Goal: Task Accomplishment & Management: Use online tool/utility

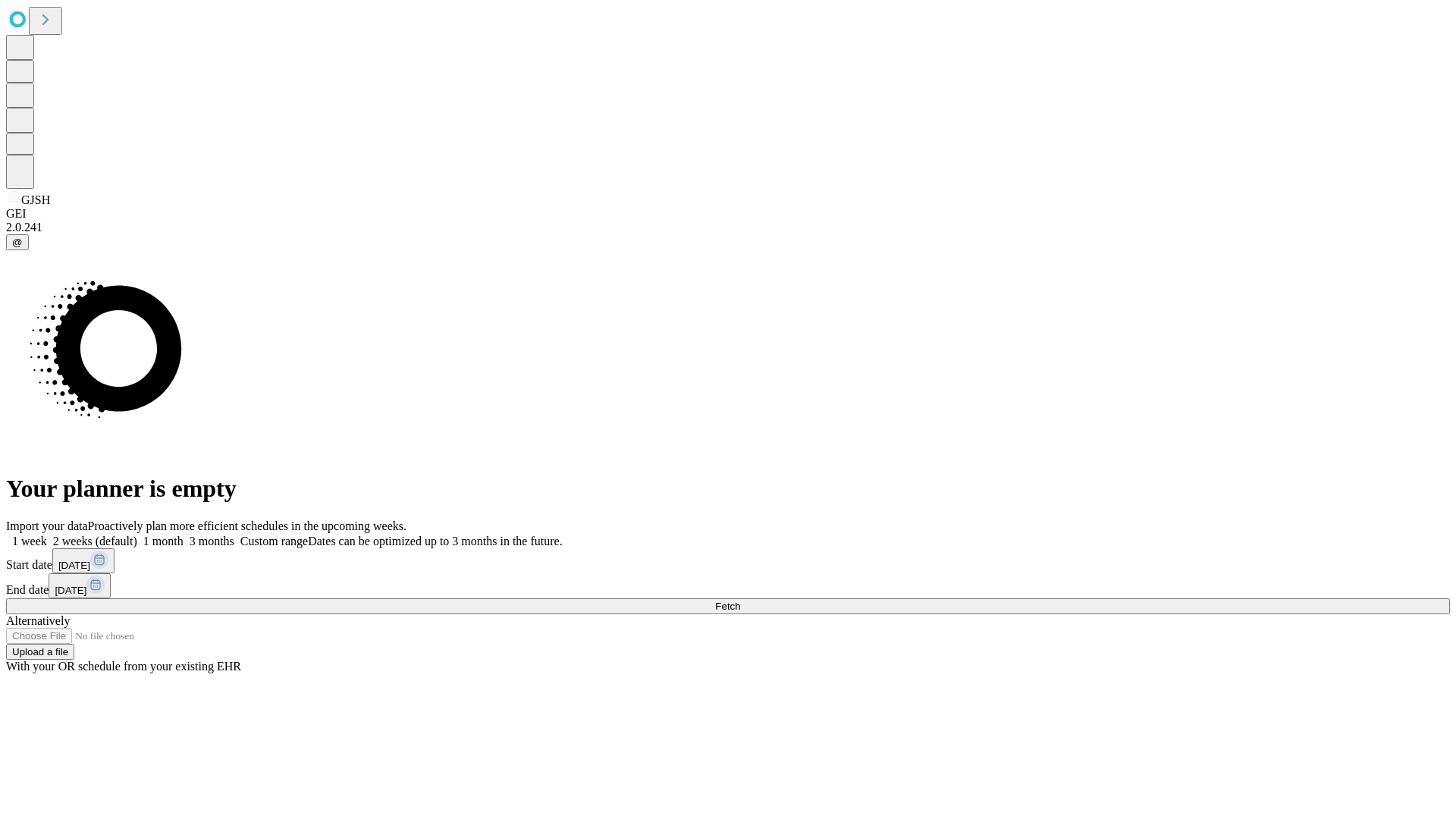
click at [740, 600] on span "Fetch" at bounding box center [728, 606] width 25 height 12
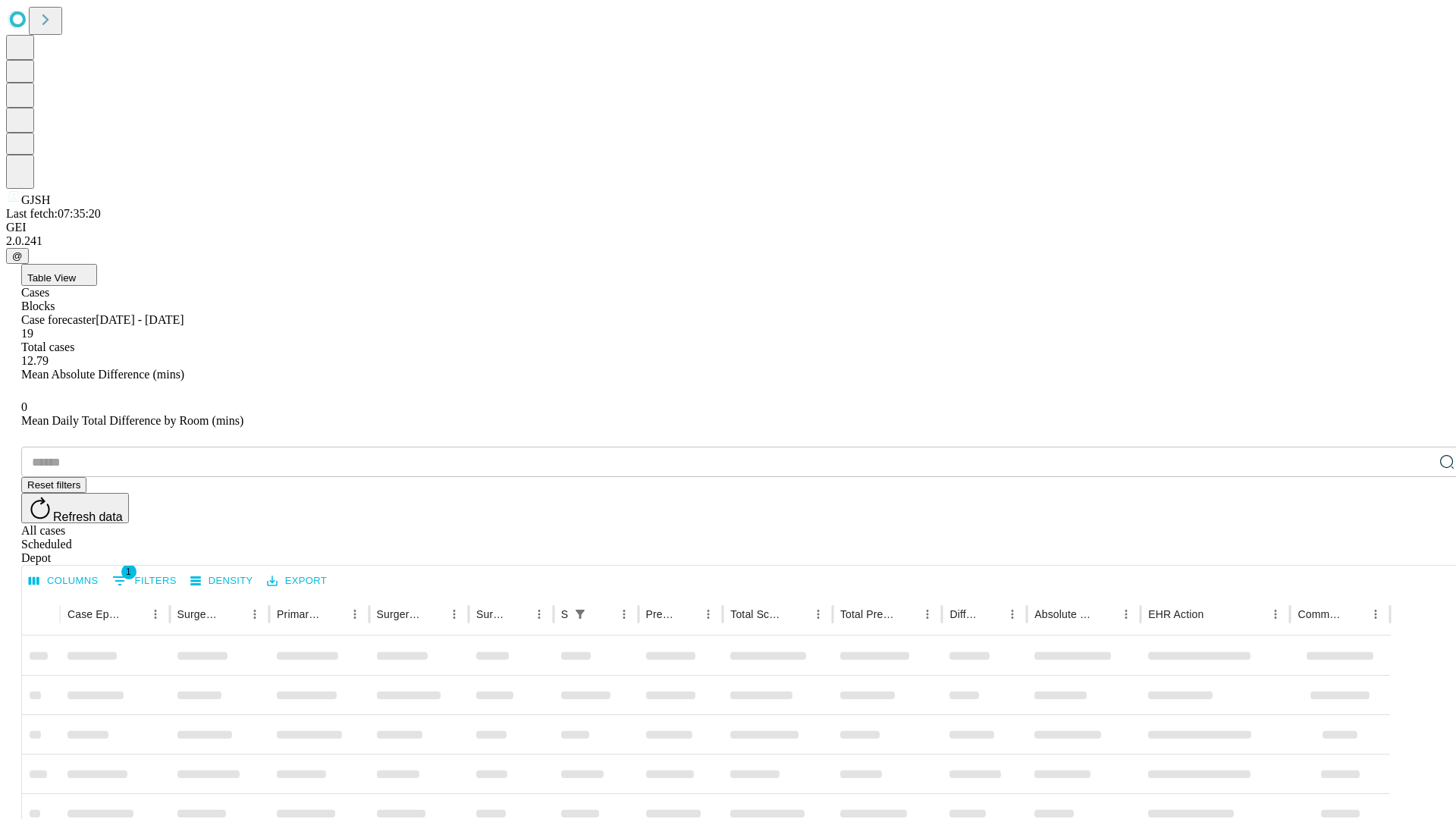
click at [1416, 552] on div "Depot" at bounding box center [742, 559] width 1444 height 14
